Goal: Find specific page/section: Find specific page/section

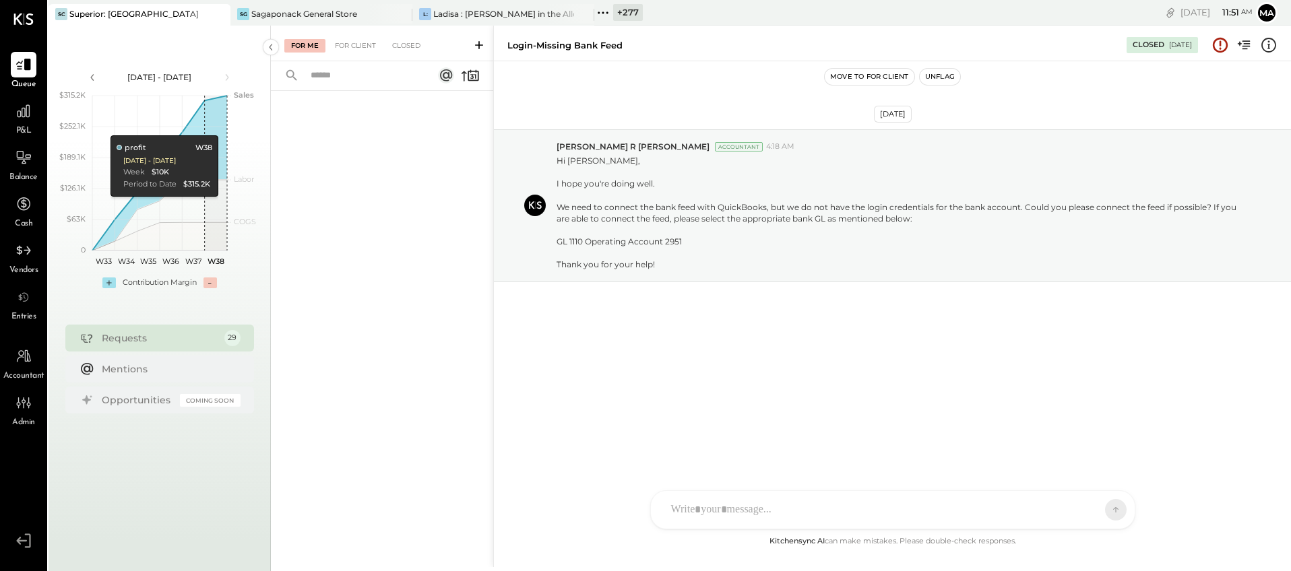
click at [220, 11] on icon at bounding box center [218, 14] width 17 height 16
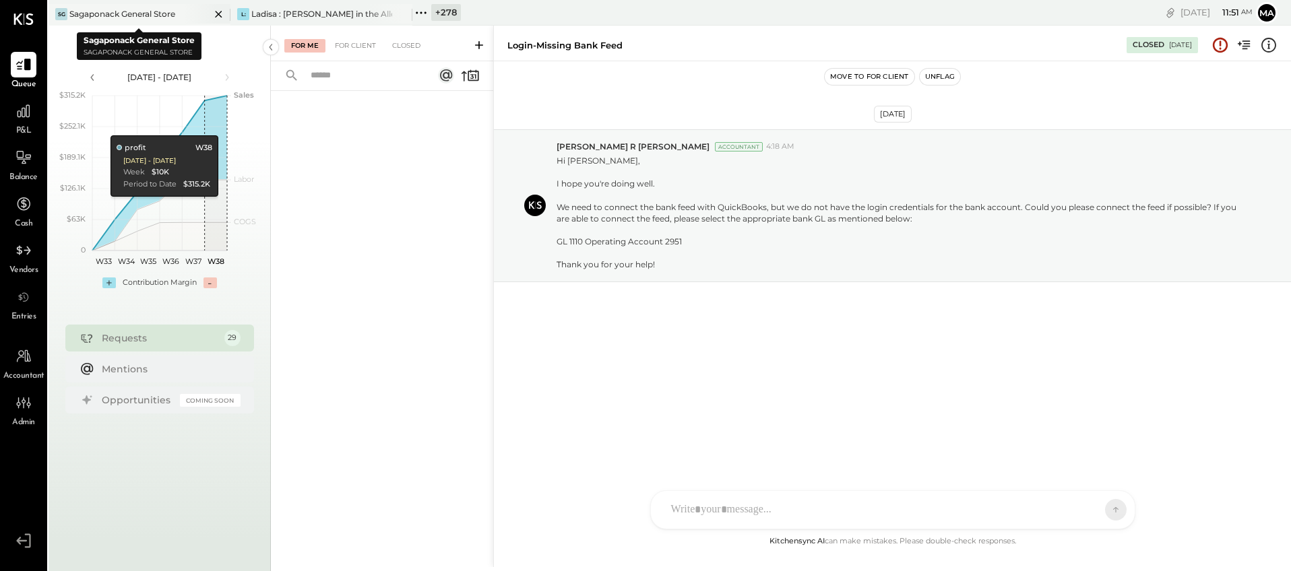
click at [127, 12] on div "Sagaponack General Store" at bounding box center [122, 13] width 106 height 11
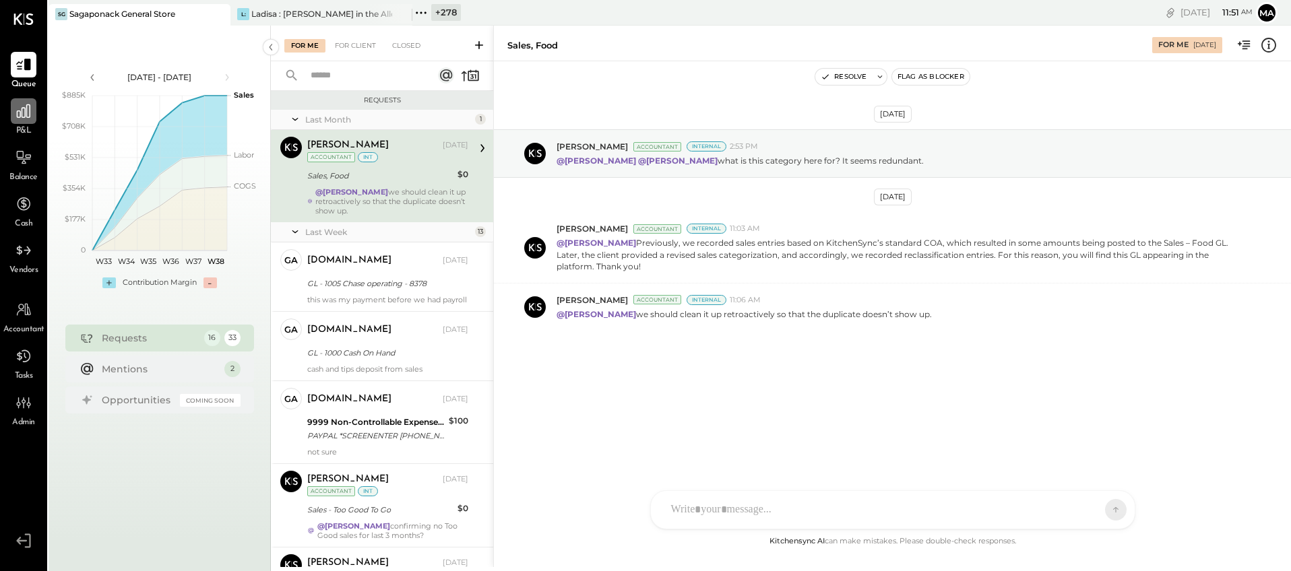
click at [25, 110] on icon at bounding box center [23, 110] width 13 height 13
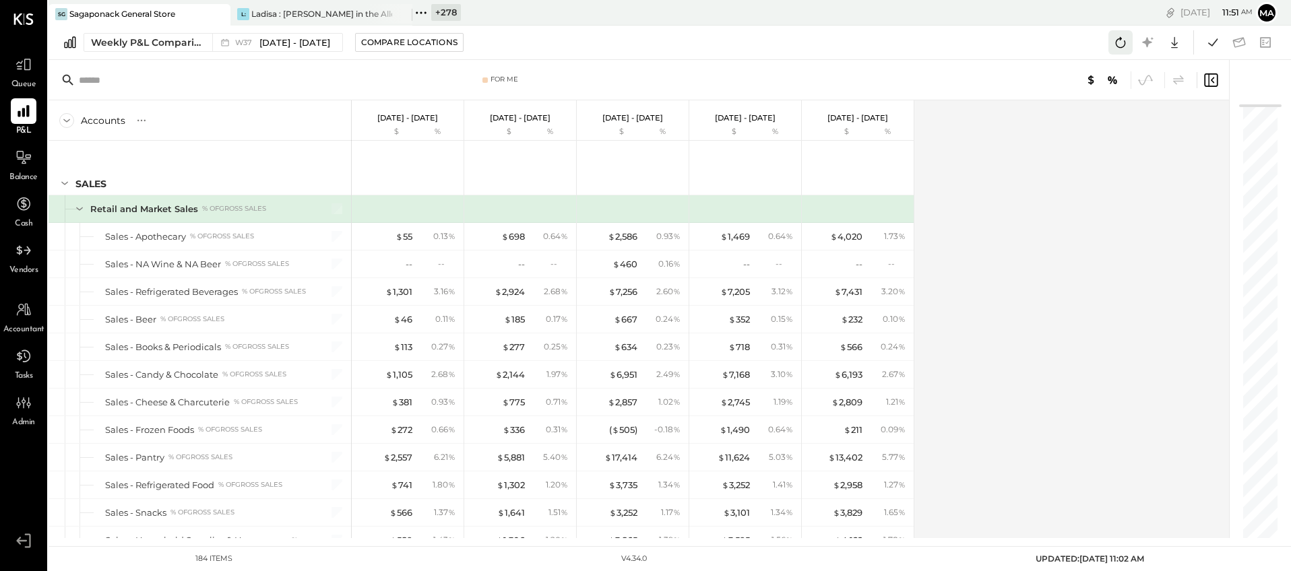
click at [1124, 39] on icon at bounding box center [1121, 43] width 18 height 18
click at [1121, 40] on icon at bounding box center [1121, 43] width 18 height 18
